Goal: Task Accomplishment & Management: Manage account settings

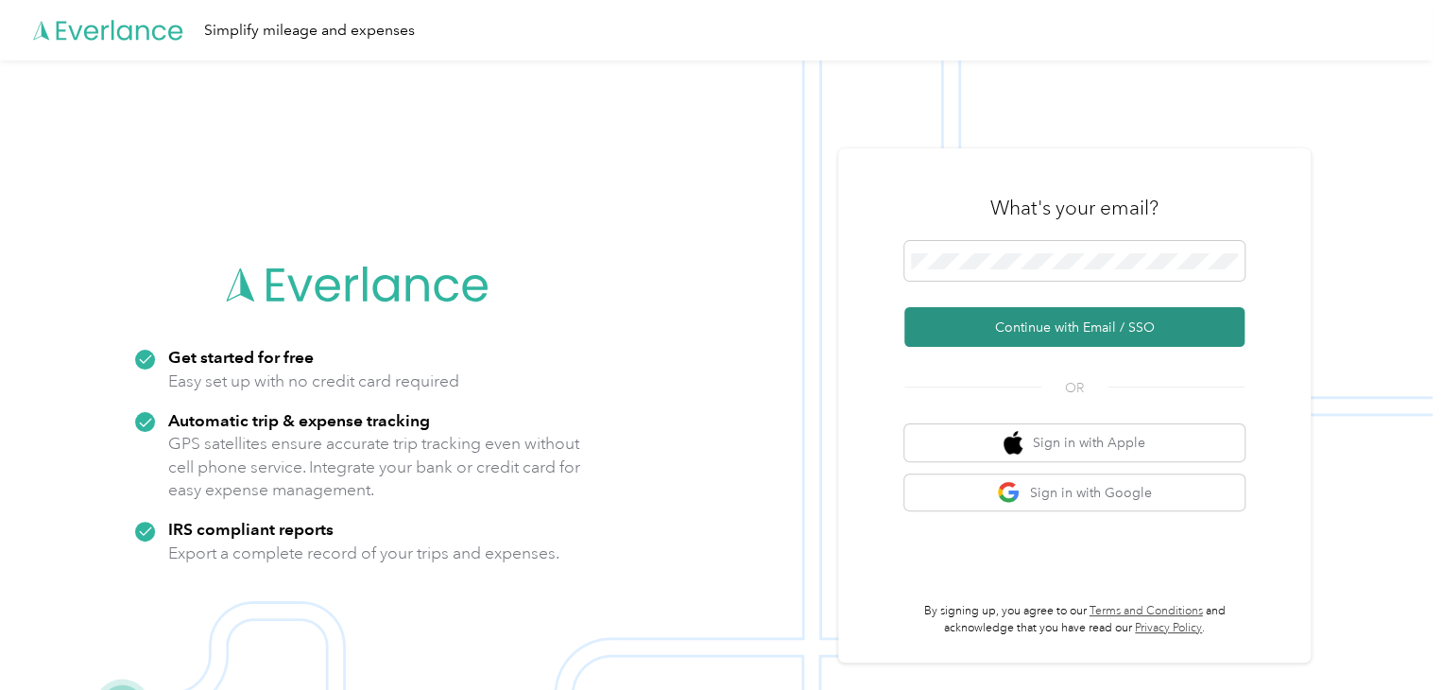
click at [999, 335] on button "Continue with Email / SSO" at bounding box center [1074, 327] width 340 height 40
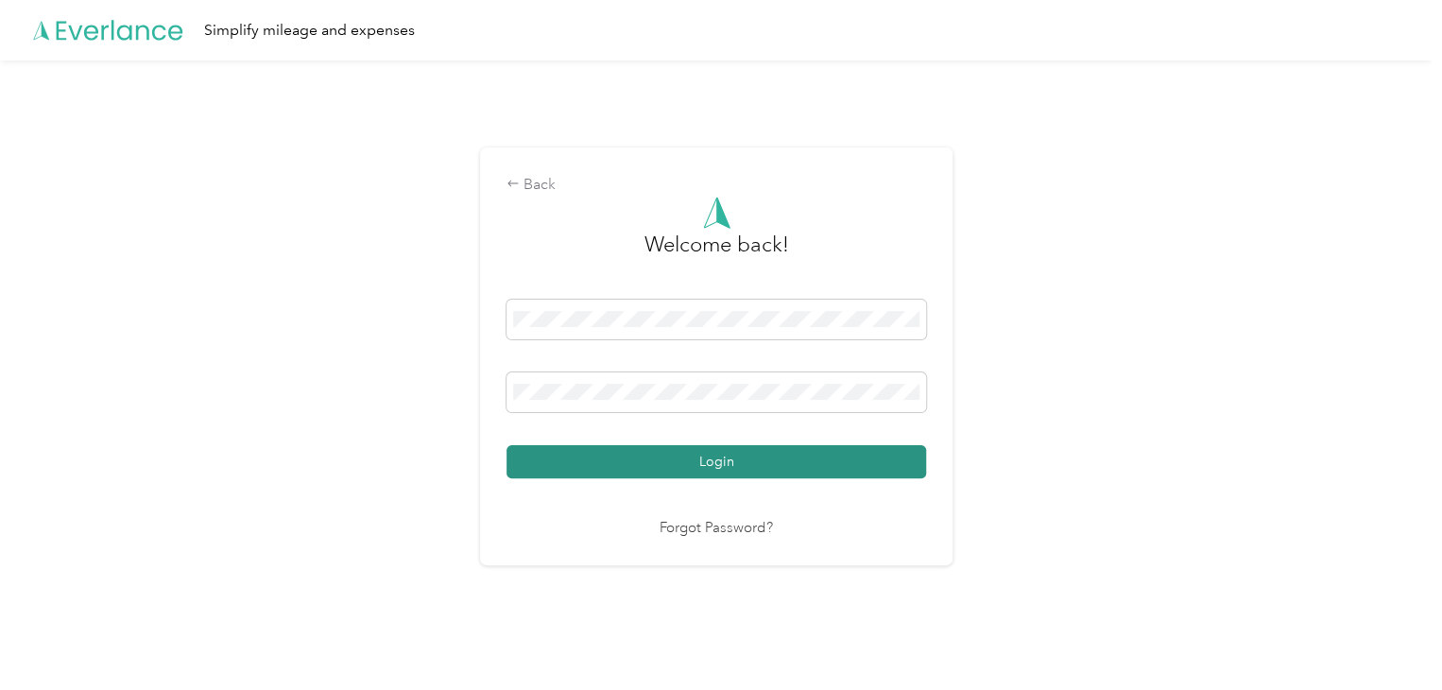
click at [668, 456] on button "Login" at bounding box center [716, 461] width 420 height 33
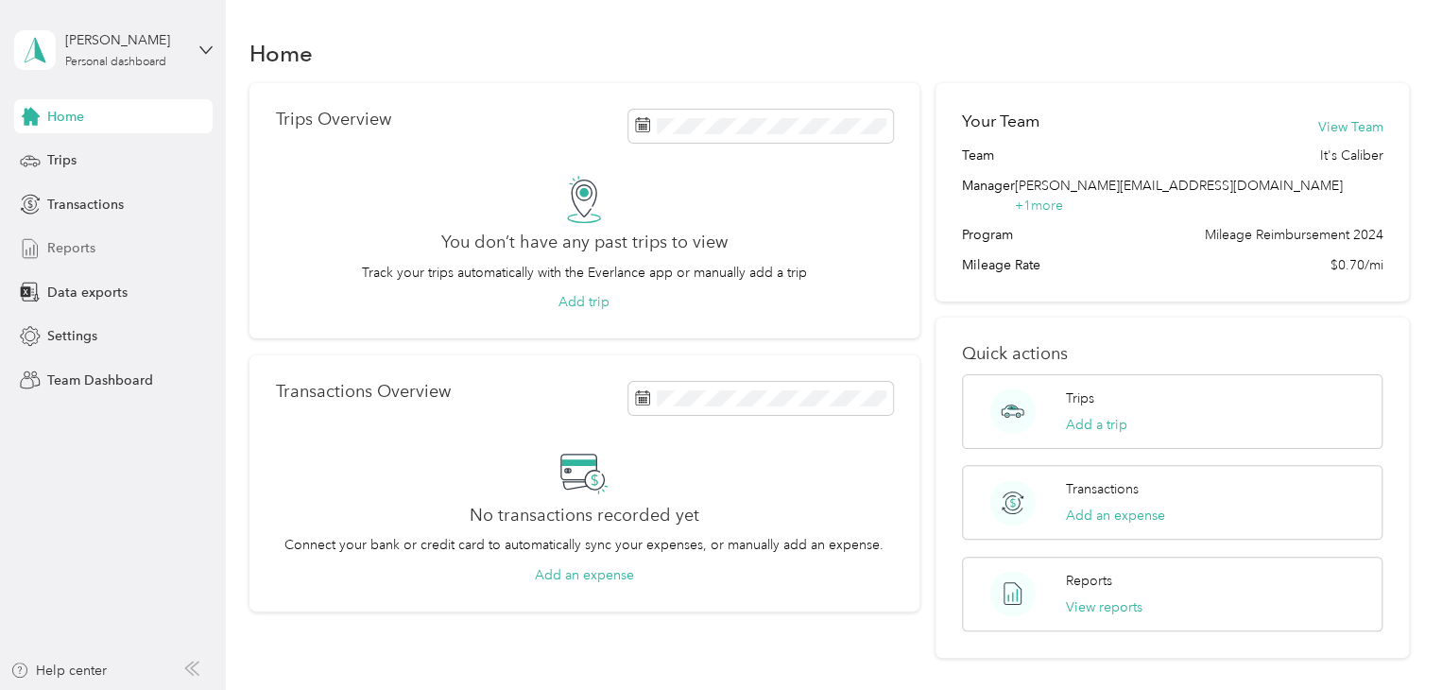
click at [59, 247] on span "Reports" at bounding box center [71, 248] width 48 height 20
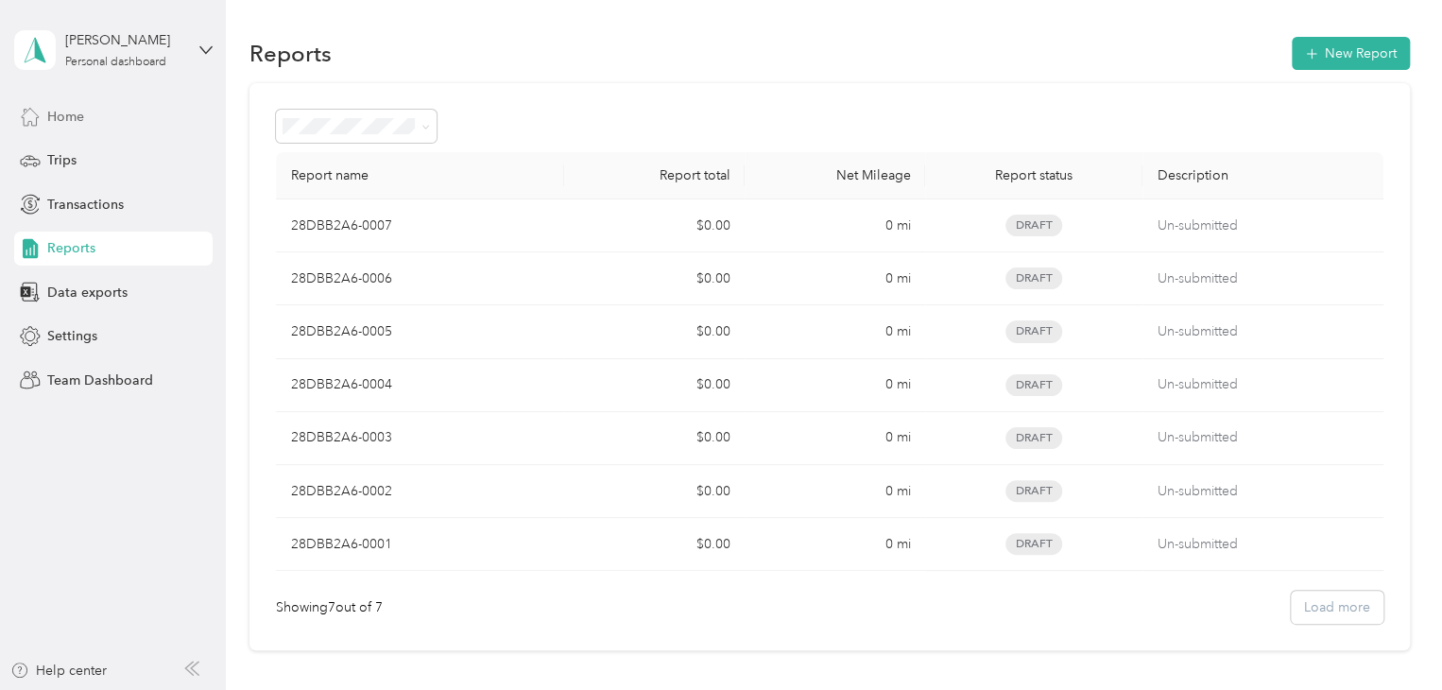
click at [58, 115] on span "Home" at bounding box center [65, 117] width 37 height 20
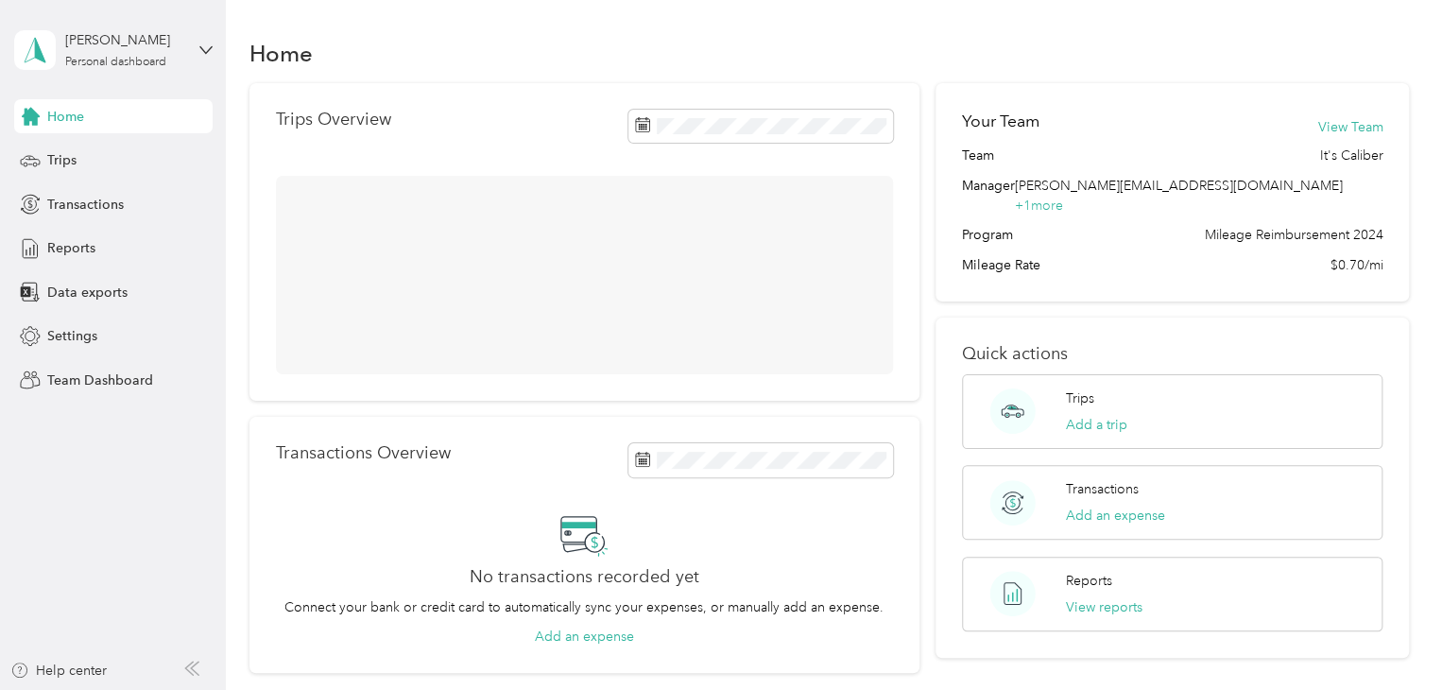
click at [58, 115] on span "Home" at bounding box center [65, 117] width 37 height 20
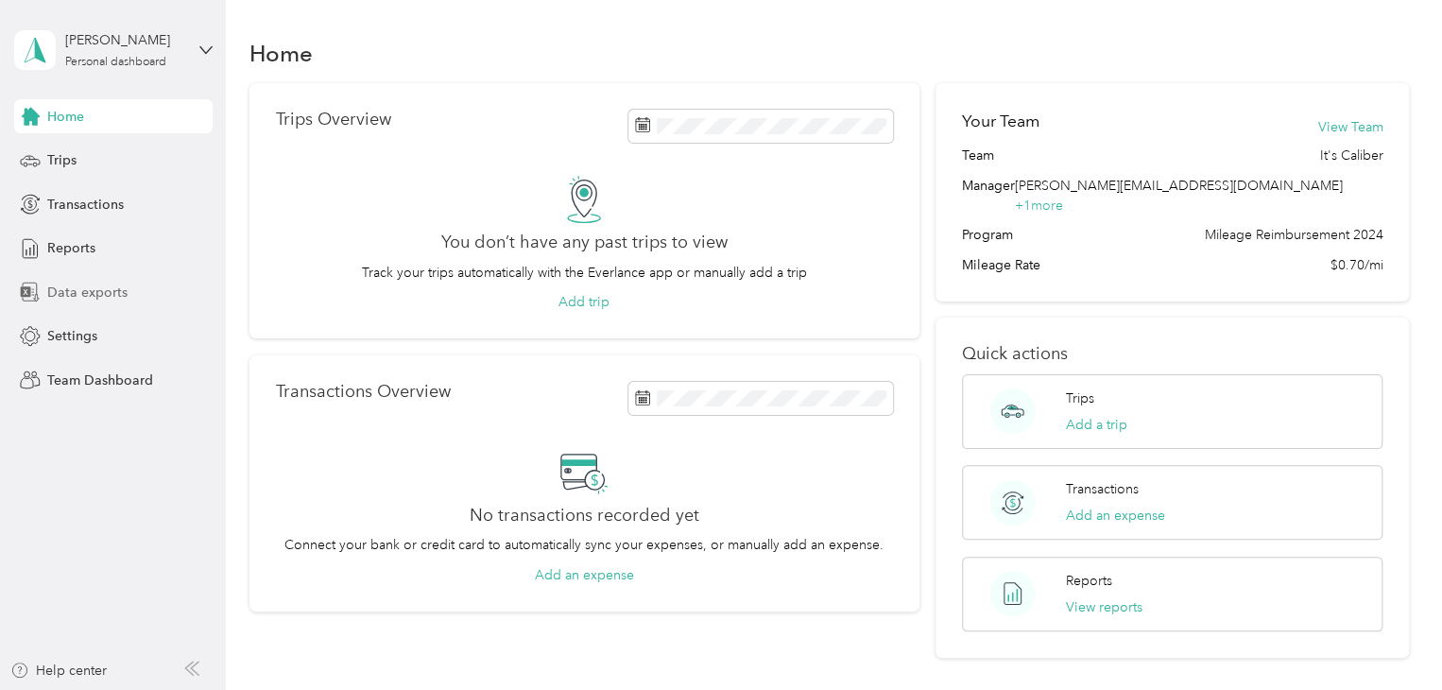
click at [66, 292] on span "Data exports" at bounding box center [87, 293] width 80 height 20
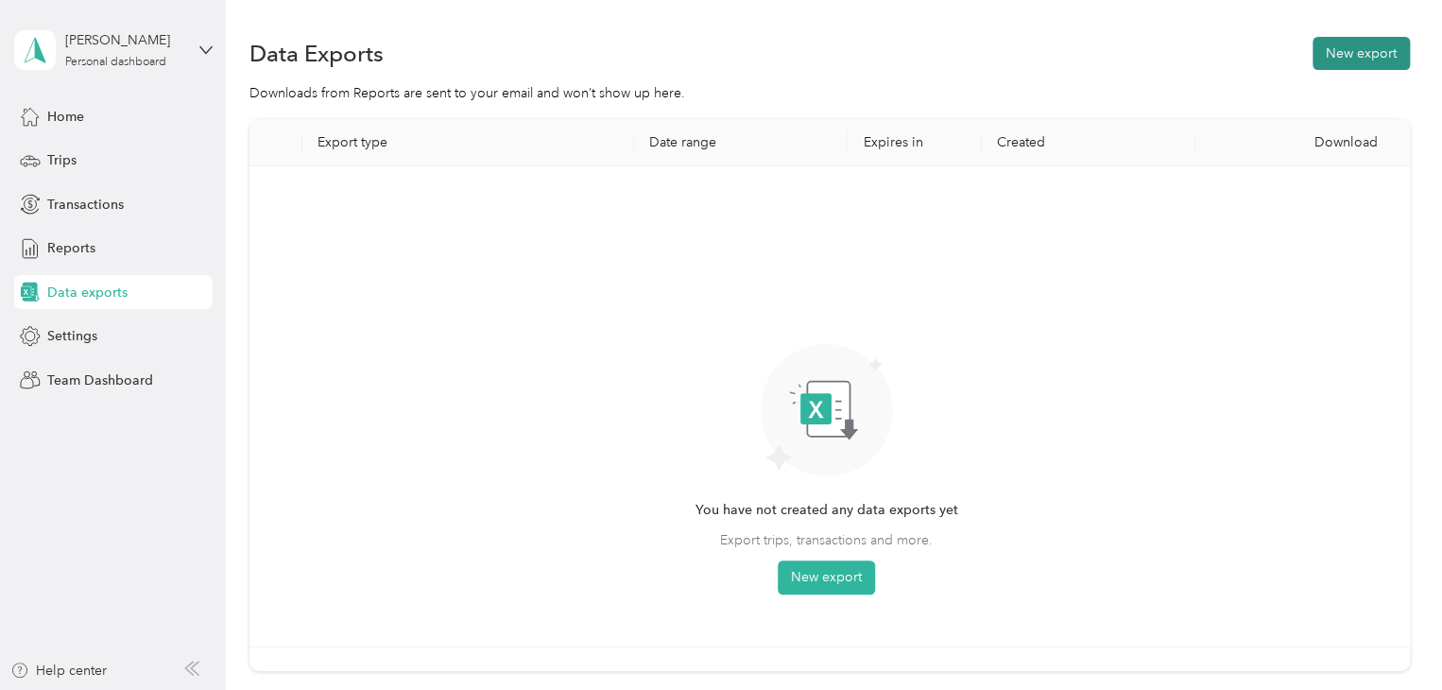
click at [1330, 51] on button "New export" at bounding box center [1360, 53] width 97 height 33
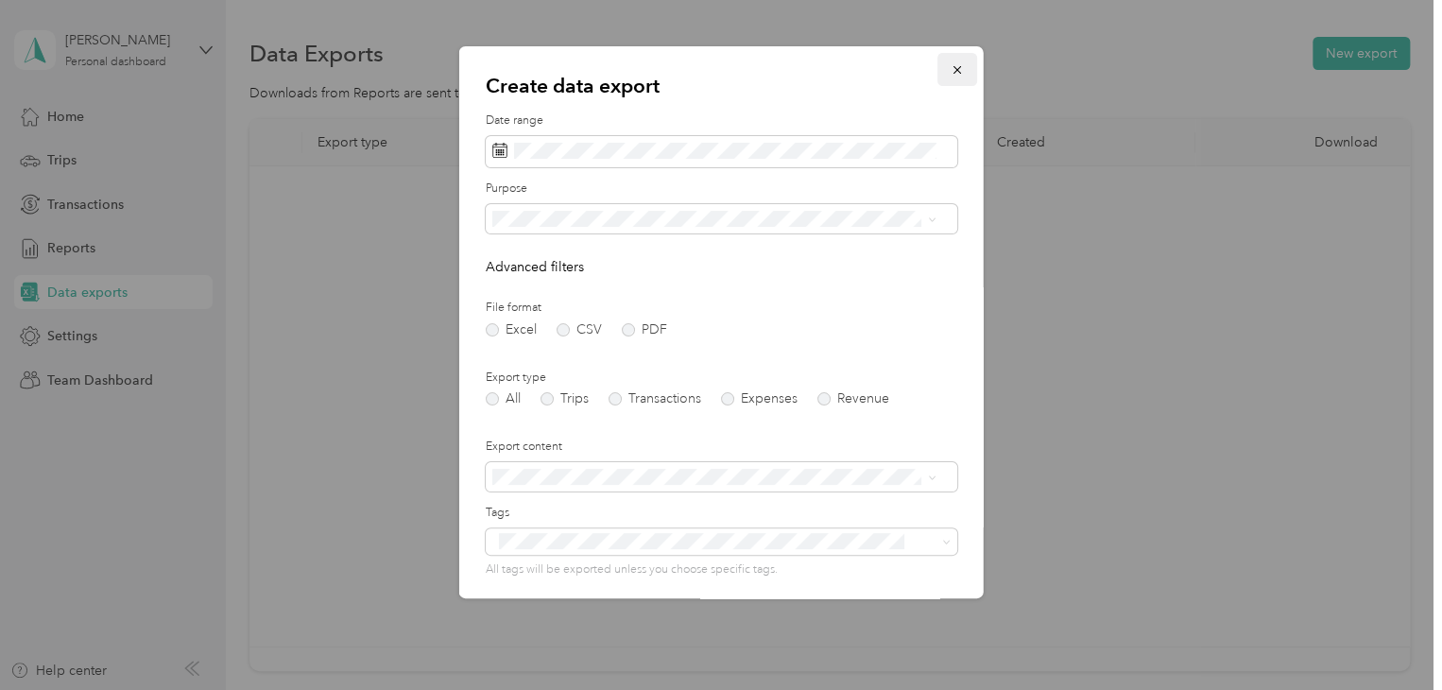
click at [951, 75] on icon "button" at bounding box center [957, 69] width 13 height 13
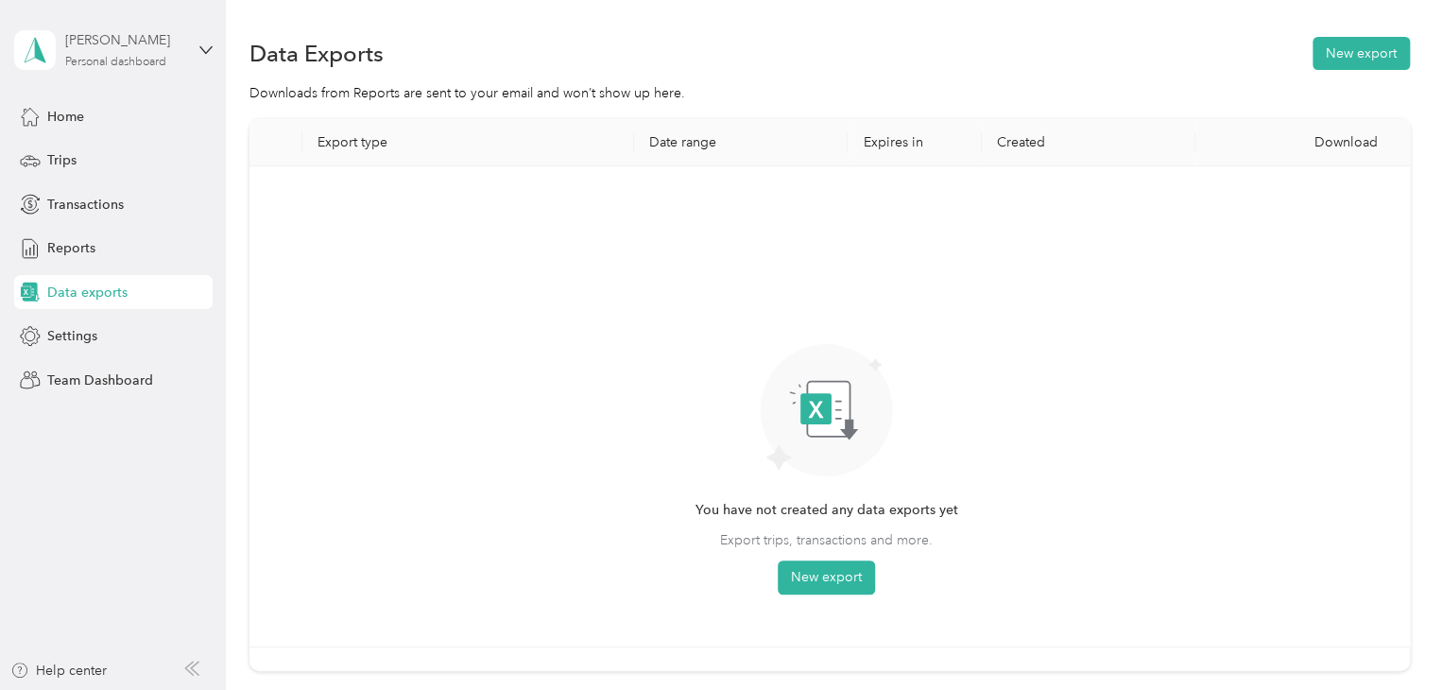
click at [121, 52] on div "Cathy Halaszi Personal dashboard" at bounding box center [124, 49] width 118 height 38
click at [86, 152] on div "Team dashboard" at bounding box center [80, 145] width 101 height 20
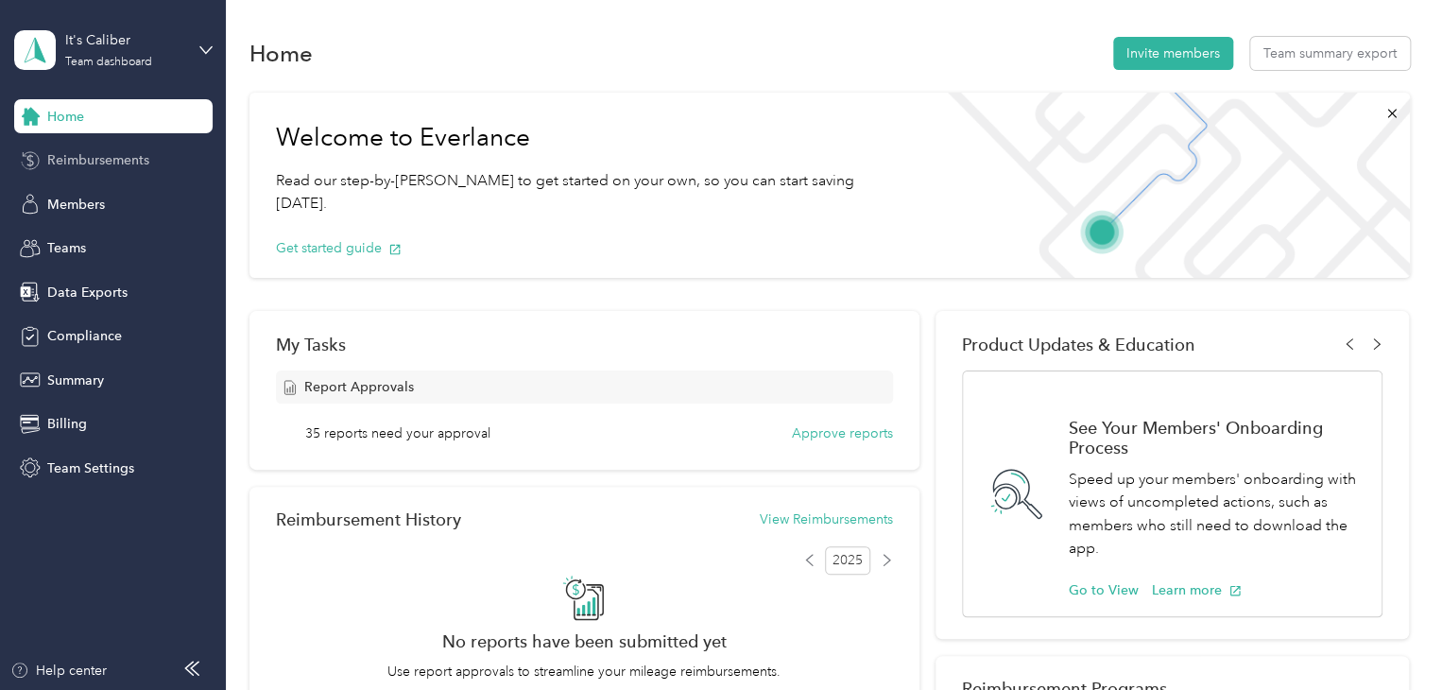
click at [79, 160] on span "Reimbursements" at bounding box center [98, 160] width 102 height 20
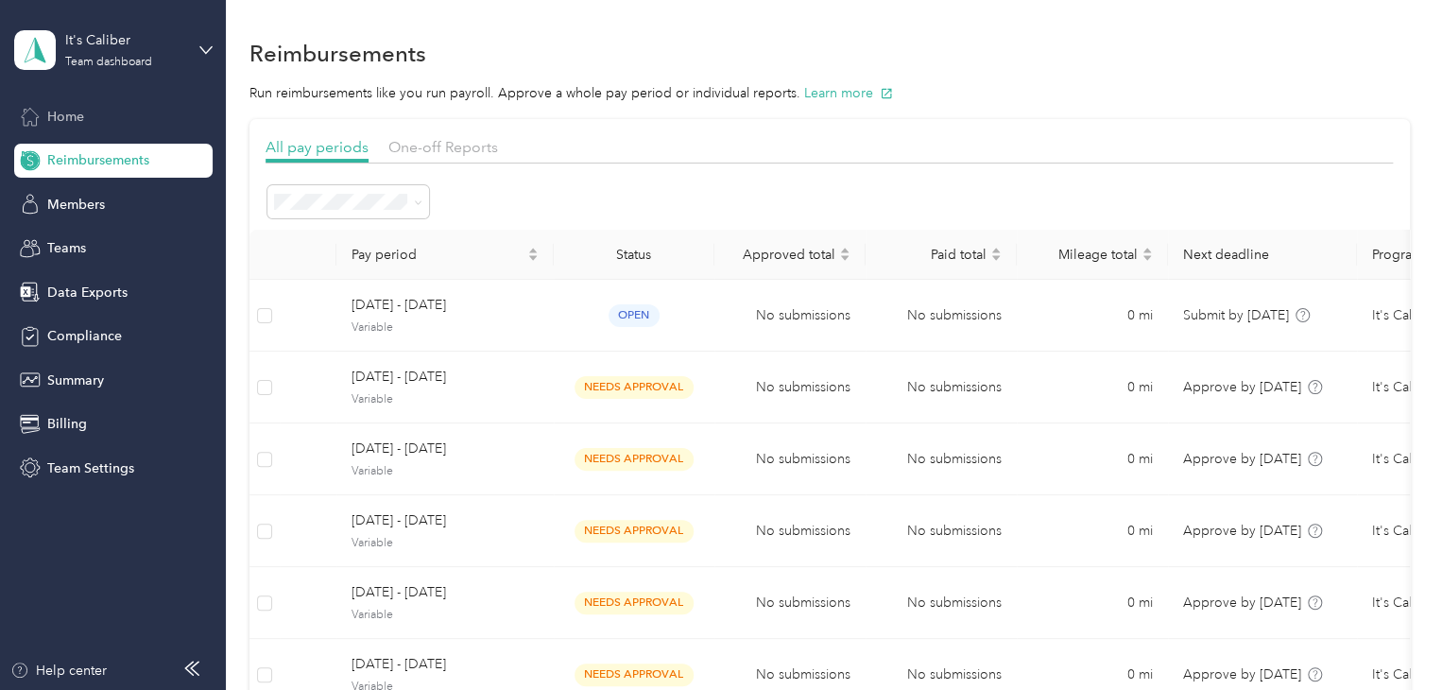
click at [65, 122] on span "Home" at bounding box center [65, 117] width 37 height 20
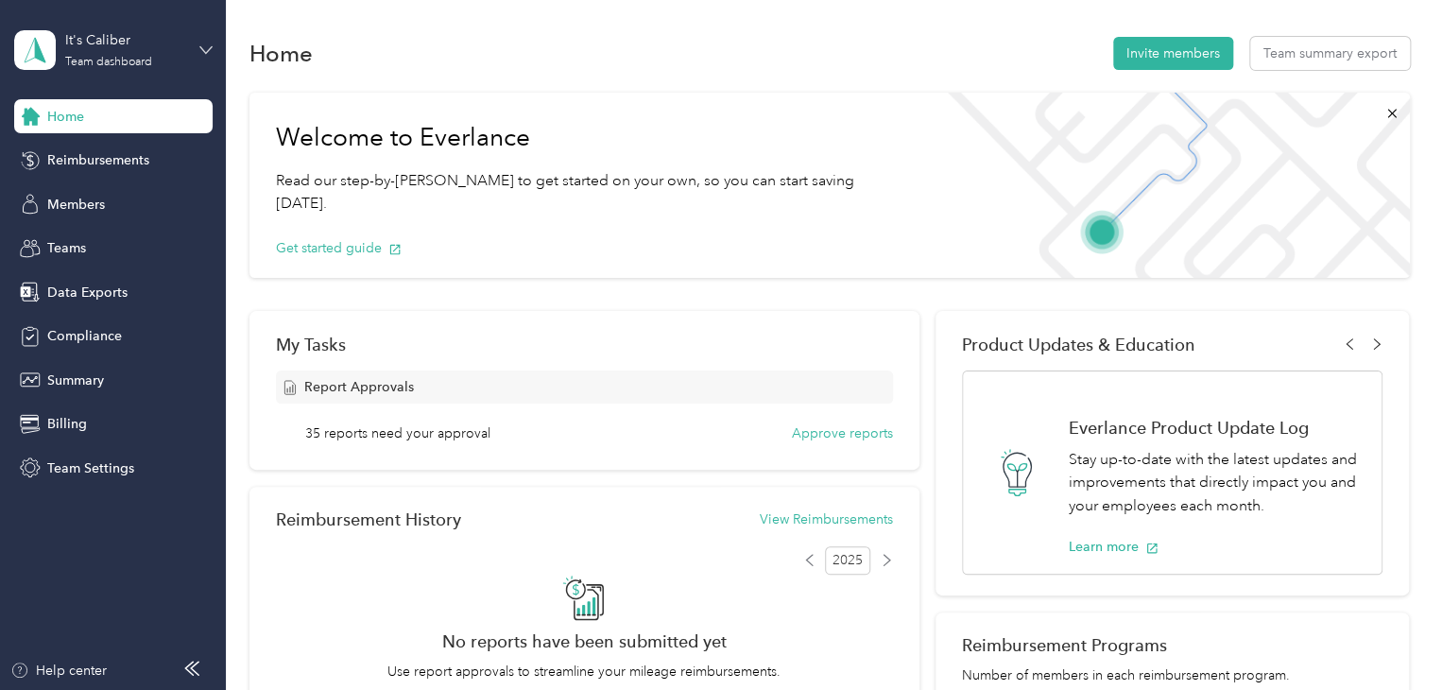
click at [204, 54] on icon at bounding box center [205, 49] width 13 height 13
click at [79, 243] on div "Log out" at bounding box center [66, 241] width 73 height 20
